Goal: Navigation & Orientation: Find specific page/section

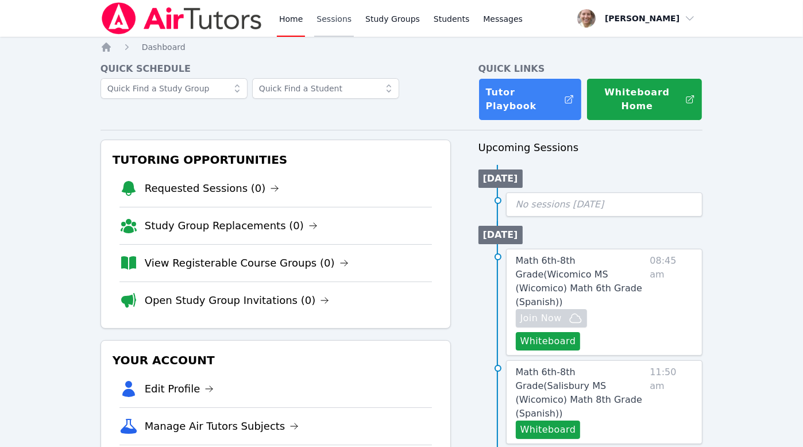
click at [339, 22] on link "Sessions" at bounding box center [334, 18] width 40 height 37
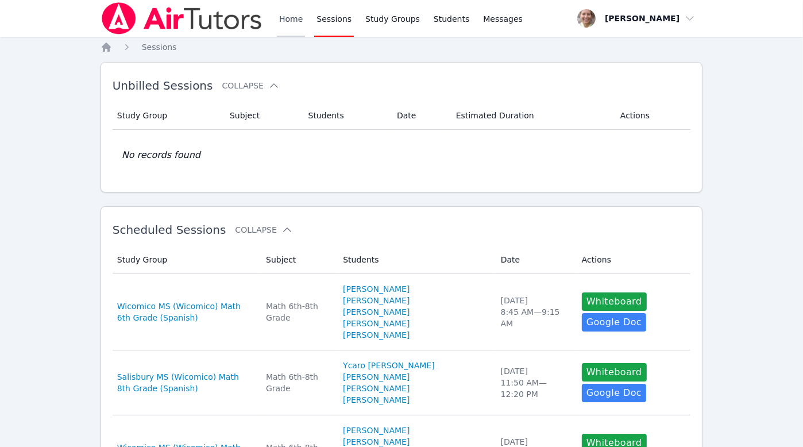
click at [303, 24] on link "Home" at bounding box center [291, 18] width 28 height 37
